Goal: Check status: Check status

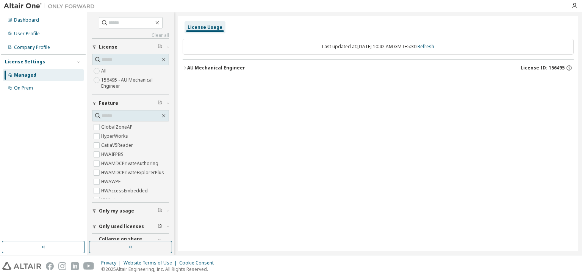
drag, startPoint x: 183, startPoint y: 67, endPoint x: 218, endPoint y: 86, distance: 40.7
click at [183, 67] on icon "button" at bounding box center [185, 68] width 5 height 5
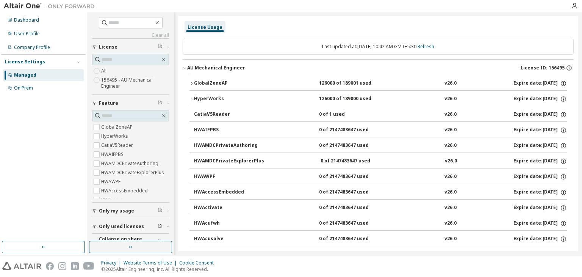
drag, startPoint x: 40, startPoint y: 148, endPoint x: 313, endPoint y: 136, distance: 273.4
click at [41, 148] on div "Dashboard User Profile Company Profile License Settings Managed On Prem" at bounding box center [43, 126] width 84 height 227
click at [431, 47] on link "Refresh" at bounding box center [425, 46] width 17 height 6
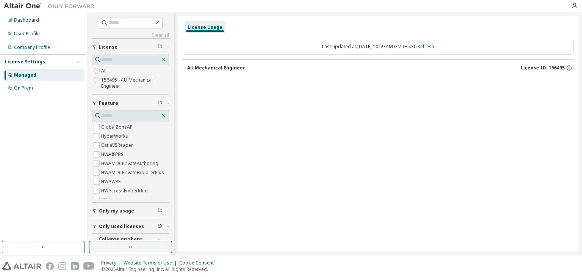
click at [184, 67] on icon "button" at bounding box center [185, 68] width 5 height 5
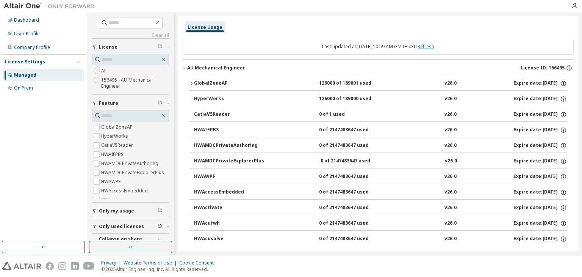
click at [431, 46] on link "Refresh" at bounding box center [425, 46] width 17 height 6
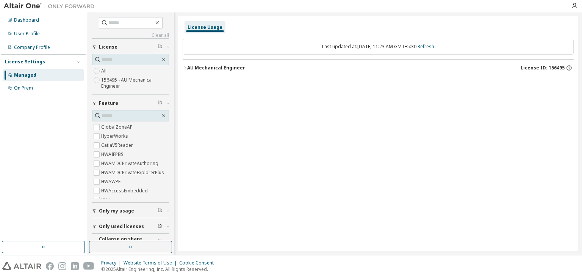
click at [184, 69] on icon "button" at bounding box center [185, 67] width 2 height 3
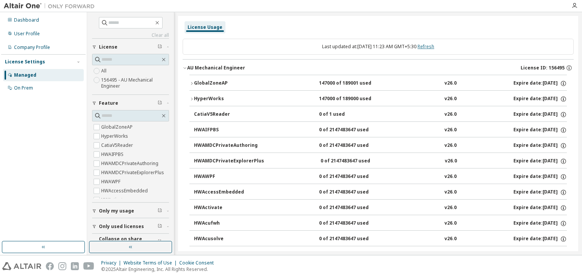
click at [434, 47] on link "Refresh" at bounding box center [425, 46] width 17 height 6
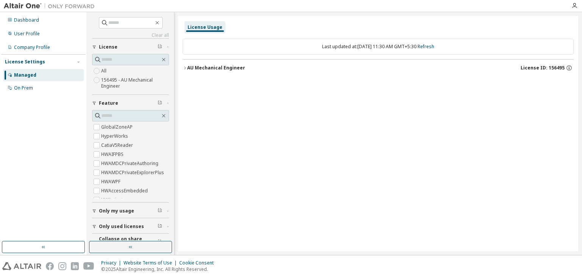
click at [184, 67] on icon "button" at bounding box center [185, 68] width 5 height 5
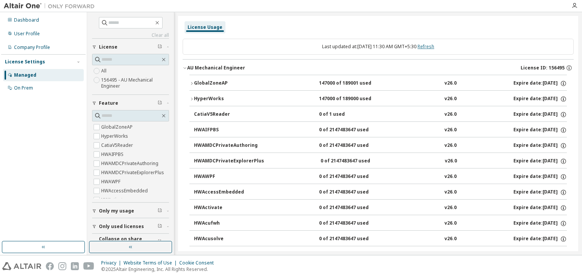
click at [433, 48] on link "Refresh" at bounding box center [425, 46] width 17 height 6
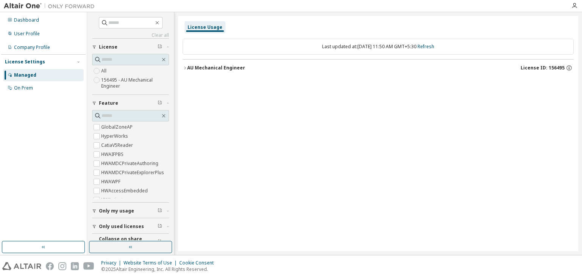
click at [186, 66] on icon "button" at bounding box center [185, 68] width 5 height 5
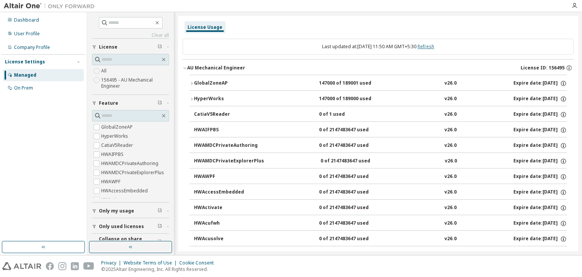
click at [433, 47] on link "Refresh" at bounding box center [425, 46] width 17 height 6
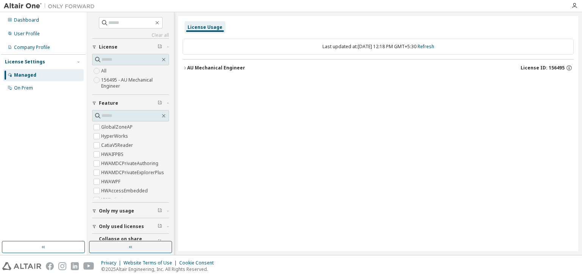
click at [186, 66] on button "AU Mechanical Engineer License ID: 156495" at bounding box center [378, 67] width 391 height 17
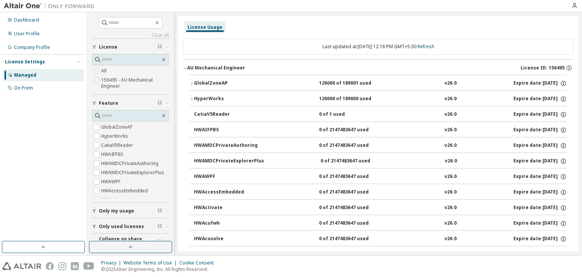
click at [520, 22] on div "License Usage" at bounding box center [378, 27] width 391 height 14
click at [434, 45] on link "Refresh" at bounding box center [425, 46] width 17 height 6
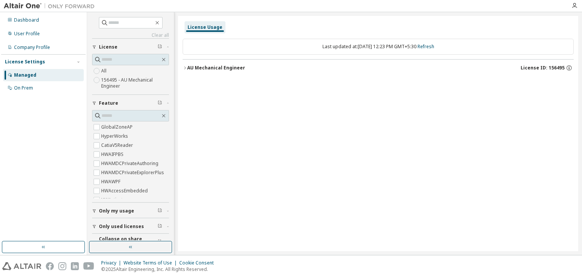
click at [184, 67] on icon "button" at bounding box center [185, 68] width 5 height 5
